Goal: Navigation & Orientation: Find specific page/section

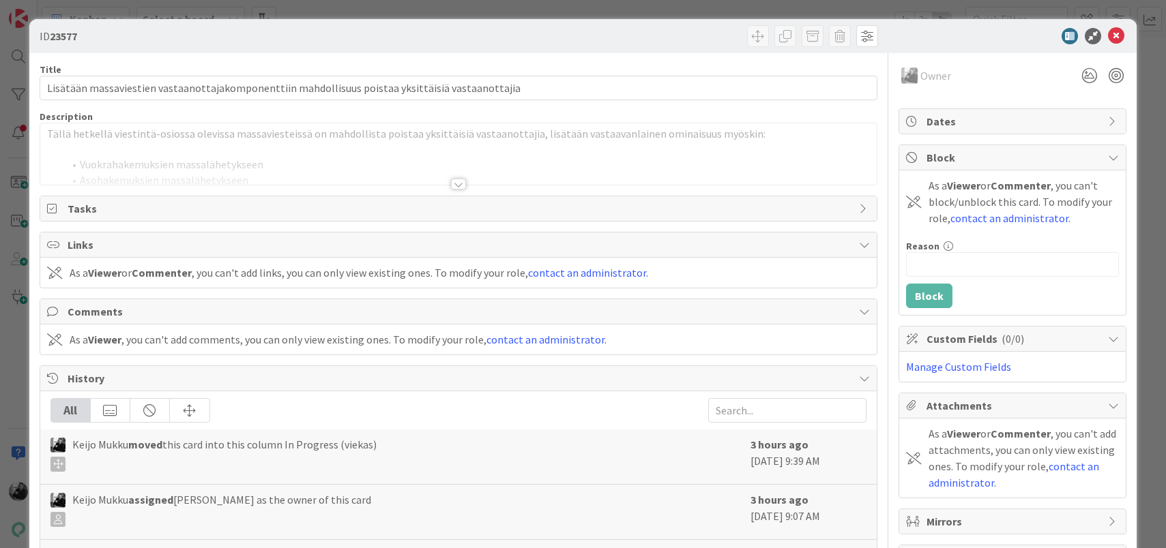
click at [456, 179] on div at bounding box center [458, 184] width 15 height 11
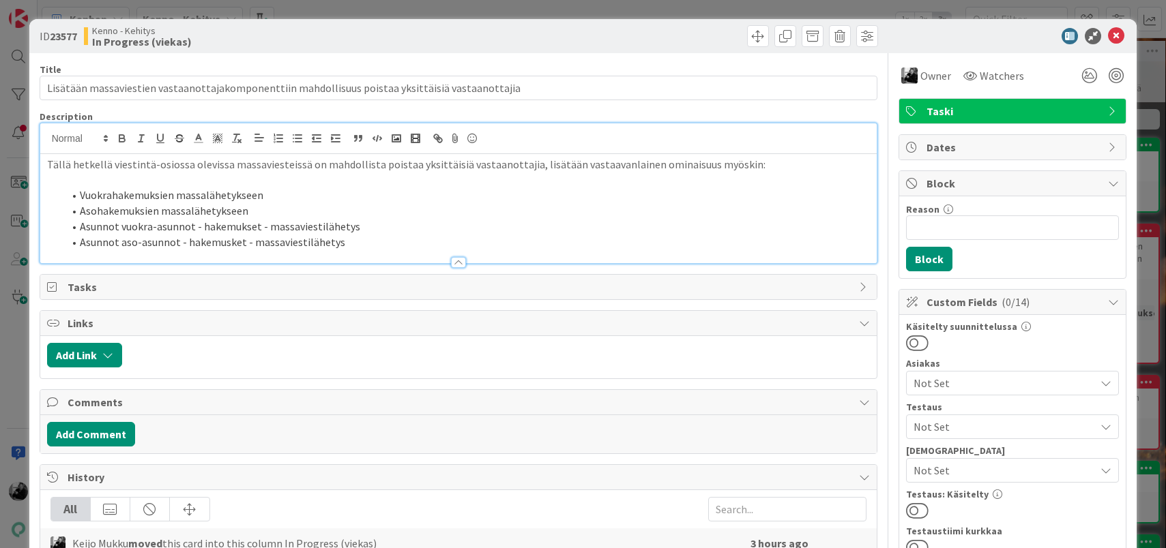
click at [281, 202] on li "Vuokrahakemuksien massalähetykseen" at bounding box center [466, 196] width 807 height 16
click at [278, 209] on li "Asohakemuksien massalähetykseen" at bounding box center [466, 211] width 807 height 16
click at [402, 235] on li "Asunnot aso-asunnot - hakemusket - massaviestilähetys" at bounding box center [466, 243] width 807 height 16
click at [390, 201] on li "Vuokrahakemuksien massalähetykseen" at bounding box center [466, 196] width 807 height 16
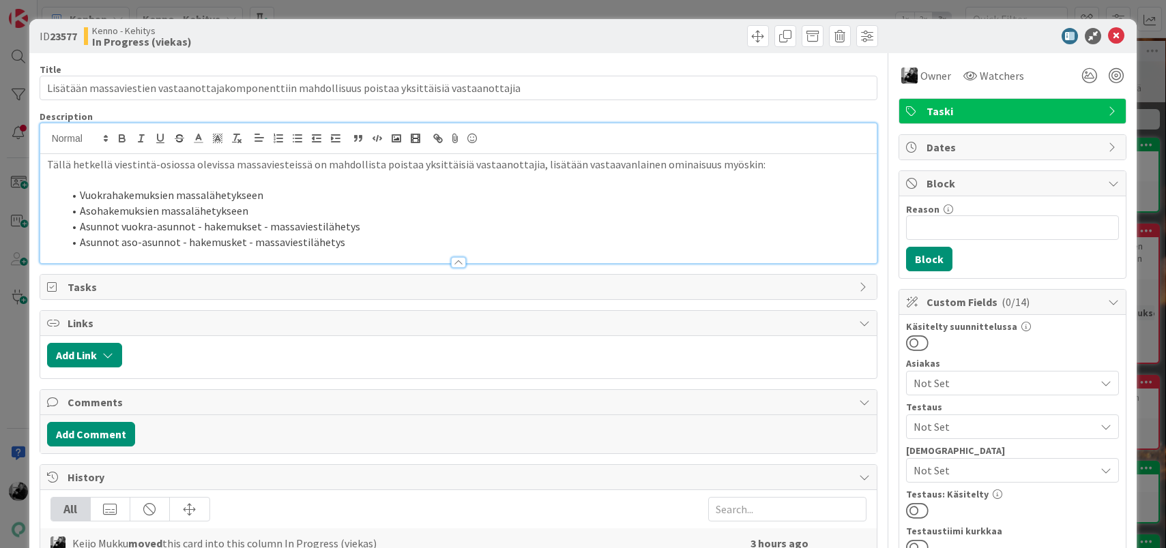
click at [432, 249] on div at bounding box center [458, 256] width 837 height 14
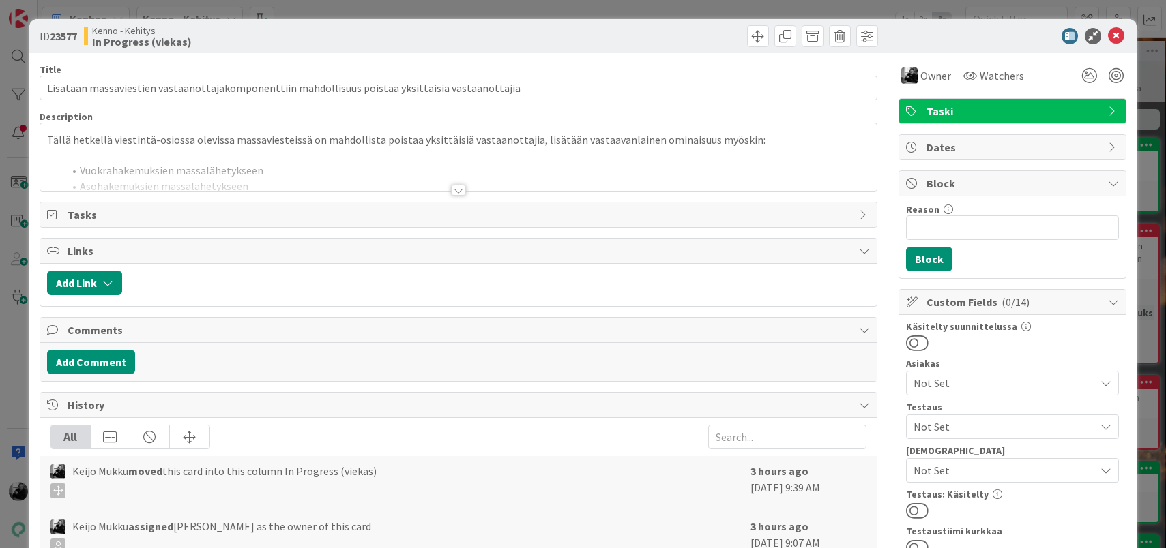
click at [460, 196] on div "Title 97 / 128 Lisätään massaviestien vastaanottajakomponenttiin mahdollisuus p…" at bounding box center [459, 554] width 838 height 1002
click at [460, 192] on div at bounding box center [458, 190] width 15 height 11
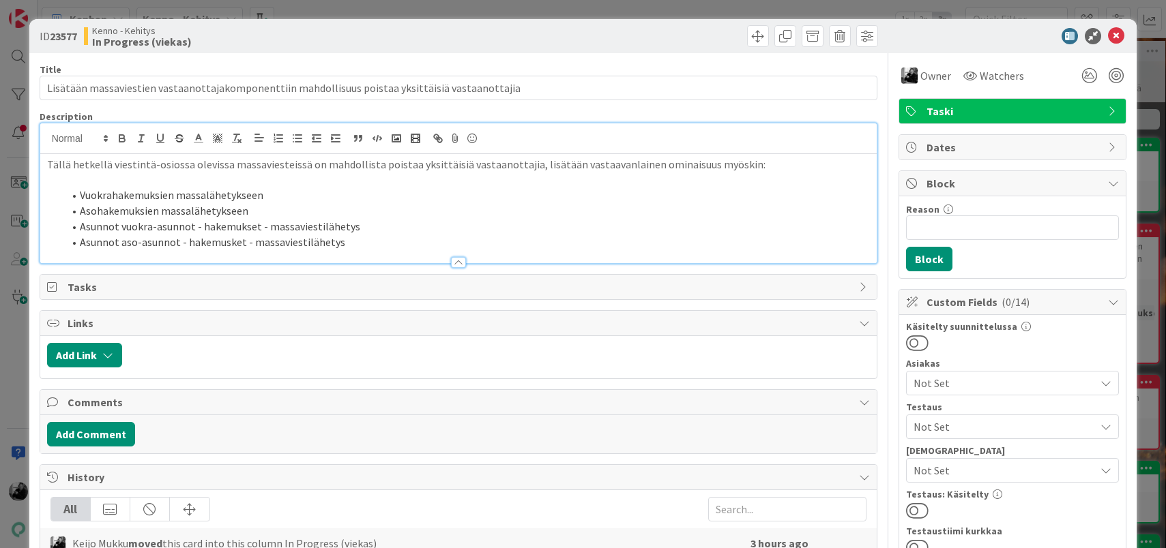
click at [425, 237] on li "Asunnot aso-asunnot - hakemusket - massaviestilähetys" at bounding box center [466, 243] width 807 height 16
